Goal: Task Accomplishment & Management: Manage account settings

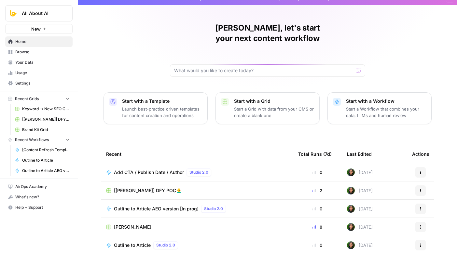
drag, startPoint x: 99, startPoint y: 82, endPoint x: 91, endPoint y: 116, distance: 34.5
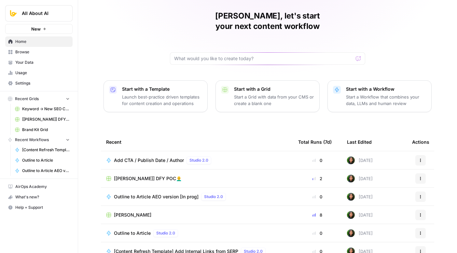
scroll to position [46, 0]
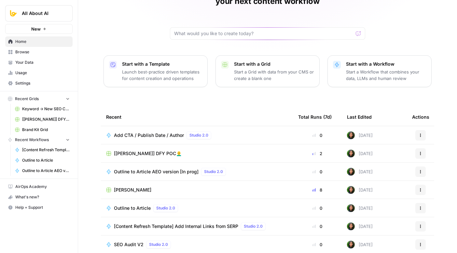
drag, startPoint x: 131, startPoint y: 56, endPoint x: 129, endPoint y: 96, distance: 40.1
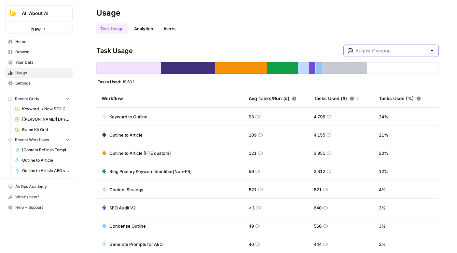
click at [393, 53] on input "text" at bounding box center [391, 51] width 71 height 7
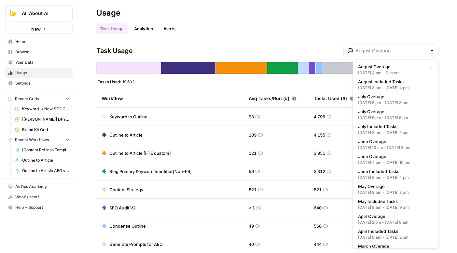
type input "August Overage"
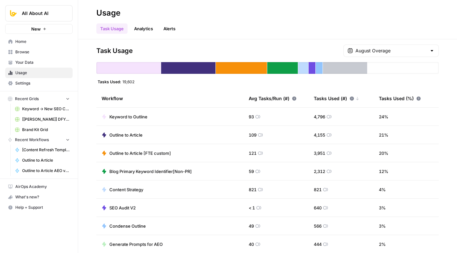
click at [35, 85] on span "Settings" at bounding box center [42, 83] width 54 height 6
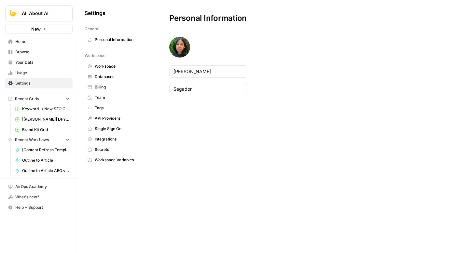
click at [116, 89] on span "Billing" at bounding box center [121, 87] width 52 height 6
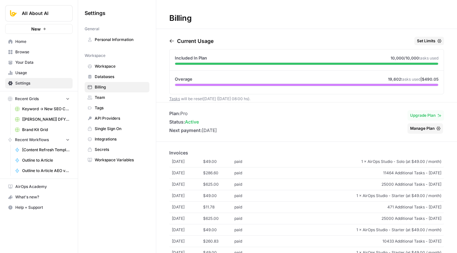
click at [404, 49] on div "Included In Plan 10,000 /10,000 tasks used Overage 19,602 tasks used | $490.05" at bounding box center [306, 71] width 275 height 45
